Goal: Transaction & Acquisition: Purchase product/service

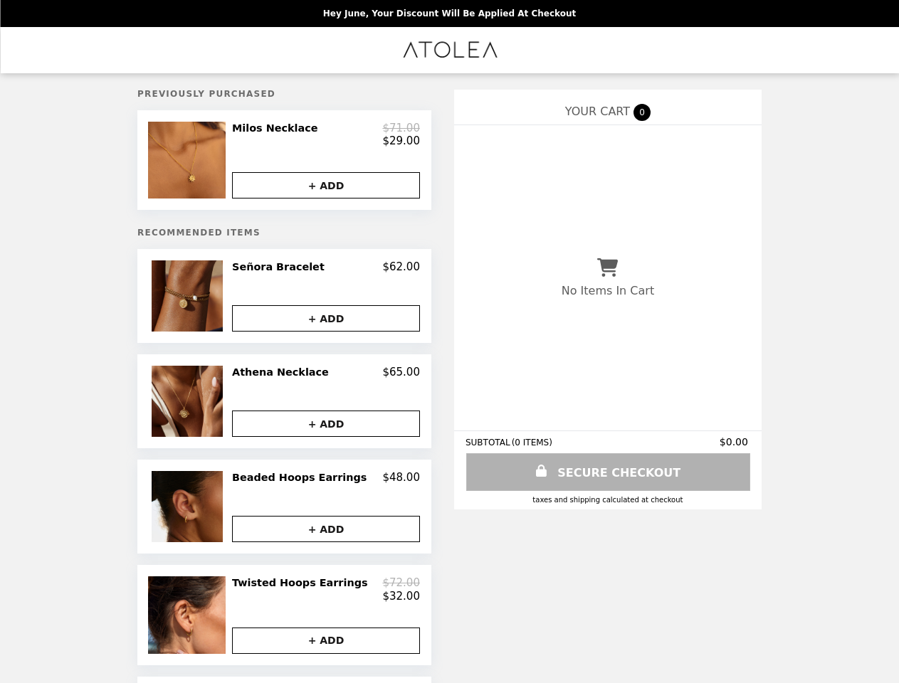
click at [207, 164] on img at bounding box center [188, 160] width 80 height 77
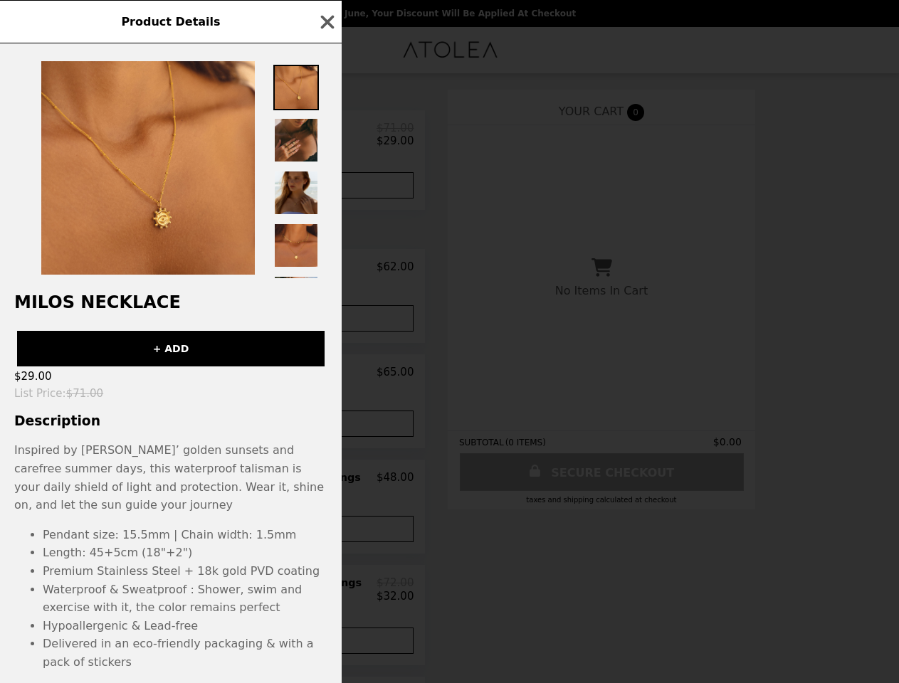
click at [326, 137] on div "Product Details Milos Necklace + ADD $29.00 List Price : $71.00 Description Ins…" at bounding box center [449, 341] width 899 height 683
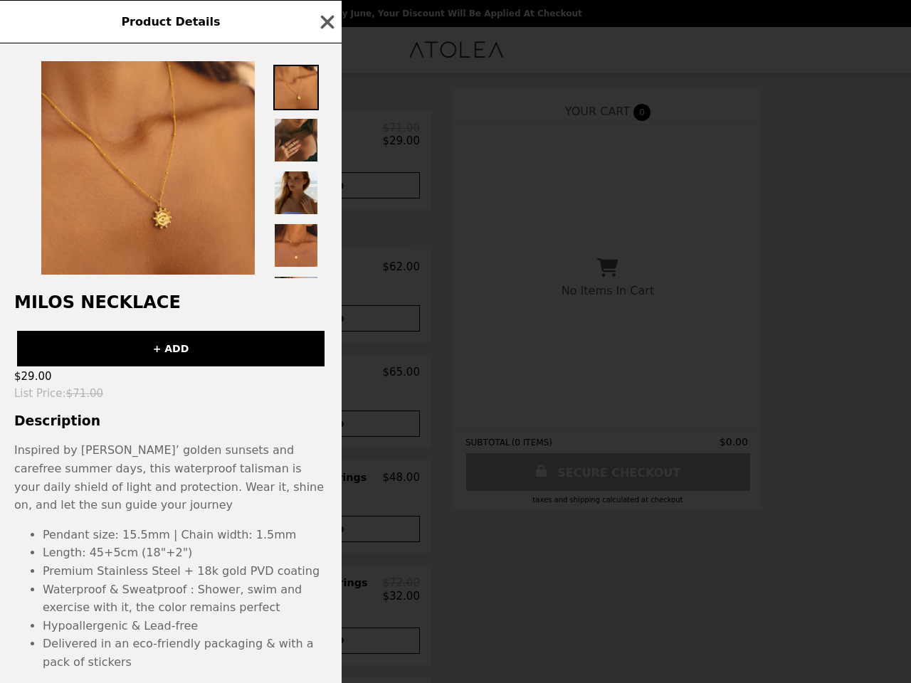
click at [326, 191] on div at bounding box center [171, 160] width 342 height 235
click at [207, 303] on h2 "Milos Necklace" at bounding box center [171, 302] width 342 height 20
click at [326, 275] on div "Product Details Milos Necklace + ADD $29.00 List Price : $71.00 Description Ins…" at bounding box center [455, 341] width 911 height 683
click at [326, 325] on div "Product Details Milos Necklace + ADD $29.00 List Price : $71.00 Description Ins…" at bounding box center [455, 341] width 911 height 683
click at [207, 408] on img at bounding box center [189, 401] width 75 height 71
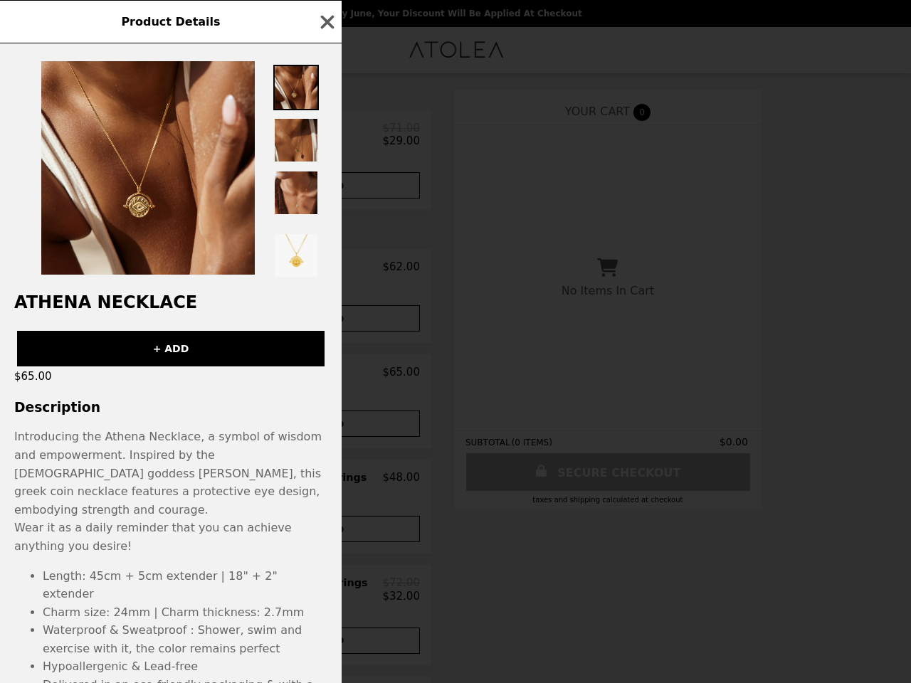
click at [326, 380] on div "Product Details Athena Necklace + ADD $65.00 Description Introducing the Athena…" at bounding box center [455, 341] width 911 height 683
click at [326, 430] on div "Athena Necklace + ADD $65.00 Description Introducing the Athena Necklace, a sym…" at bounding box center [171, 363] width 342 height 640
click at [207, 514] on div "Product Details Athena Necklace + ADD $65.00 Description Introducing the Athena…" at bounding box center [455, 341] width 911 height 683
